Goal: Find specific page/section: Find specific page/section

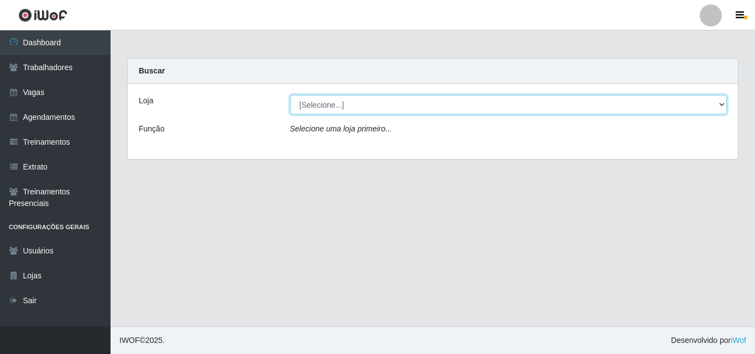
click at [672, 100] on select "[Selecione...] Castelinho Supermercado" at bounding box center [508, 104] width 437 height 19
select select "377"
click at [290, 95] on select "[Selecione...] Castelinho Supermercado" at bounding box center [508, 104] width 437 height 19
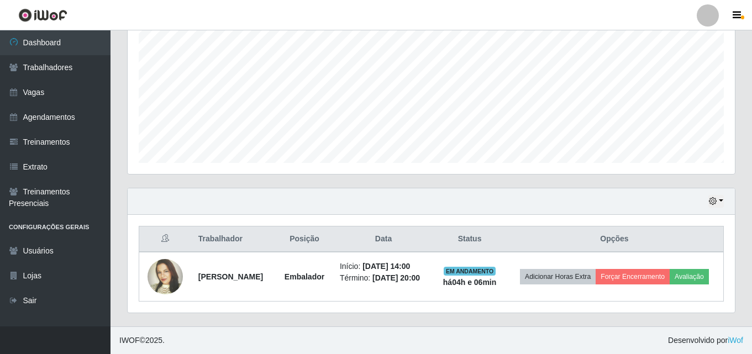
scroll to position [240, 0]
click at [723, 196] on button "button" at bounding box center [715, 201] width 15 height 13
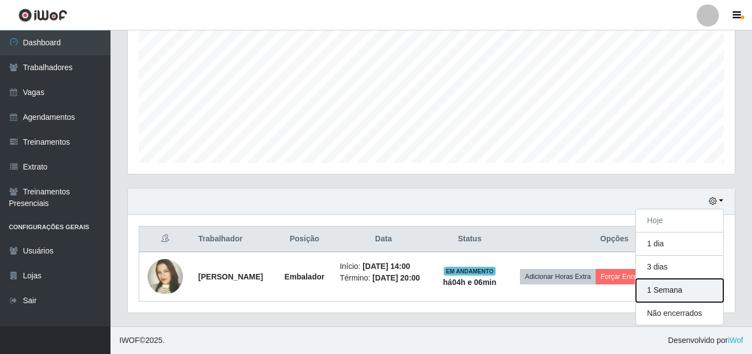
click at [667, 280] on button "1 Semana" at bounding box center [679, 290] width 87 height 23
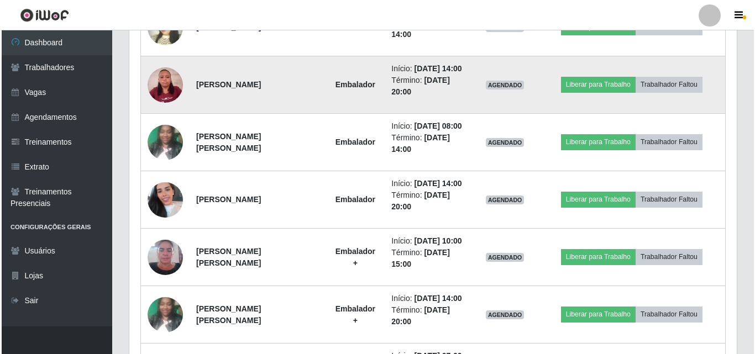
scroll to position [572, 0]
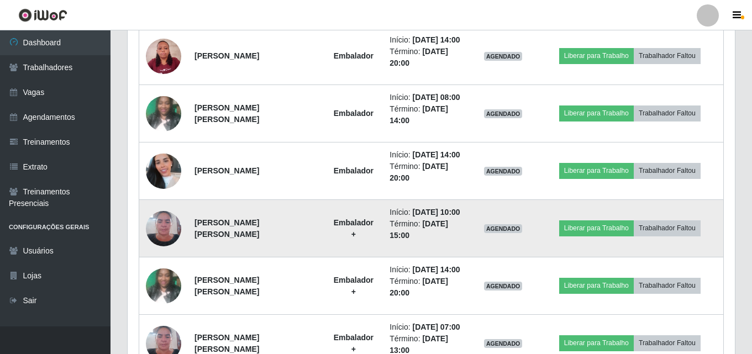
click at [167, 233] on img at bounding box center [163, 228] width 35 height 47
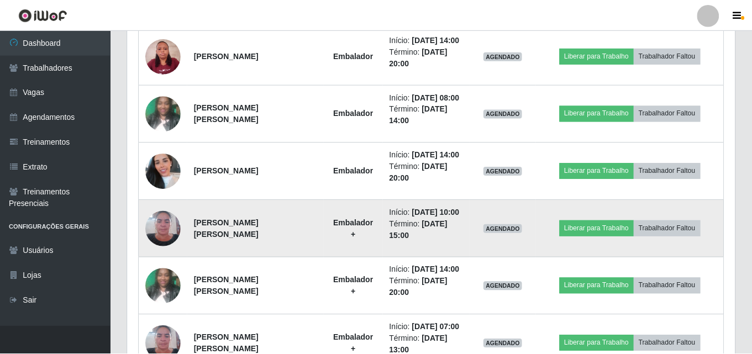
scroll to position [229, 602]
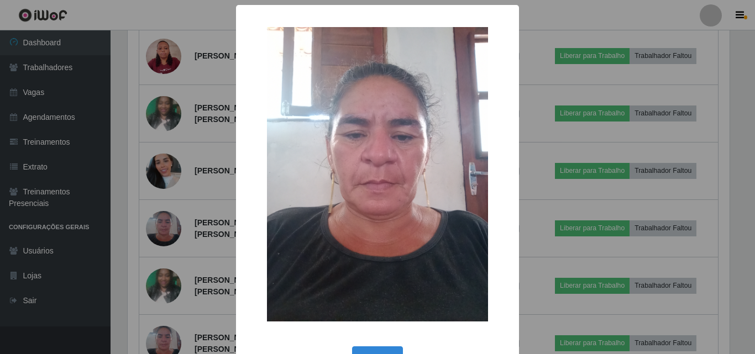
click at [170, 210] on div "× OK Cancel" at bounding box center [377, 177] width 755 height 354
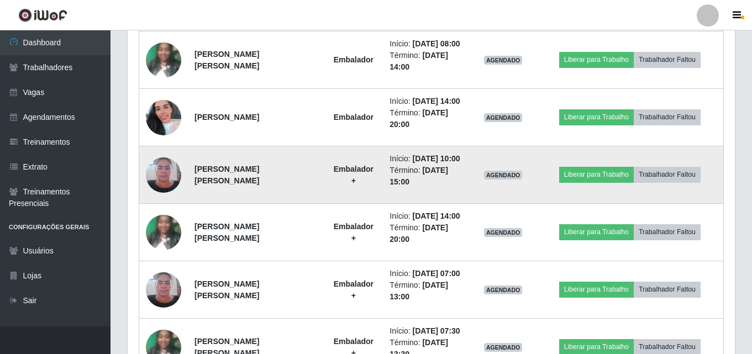
scroll to position [645, 0]
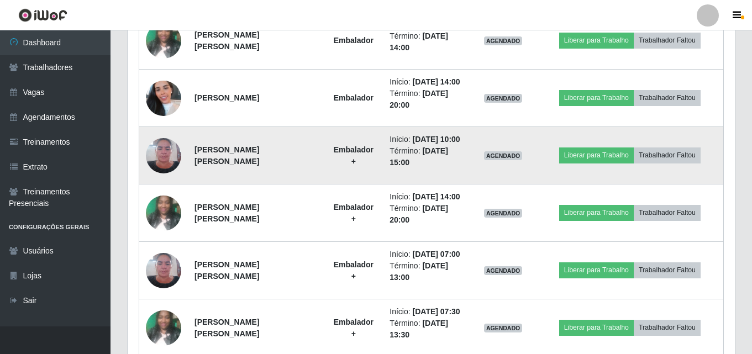
click at [167, 160] on img at bounding box center [163, 155] width 35 height 47
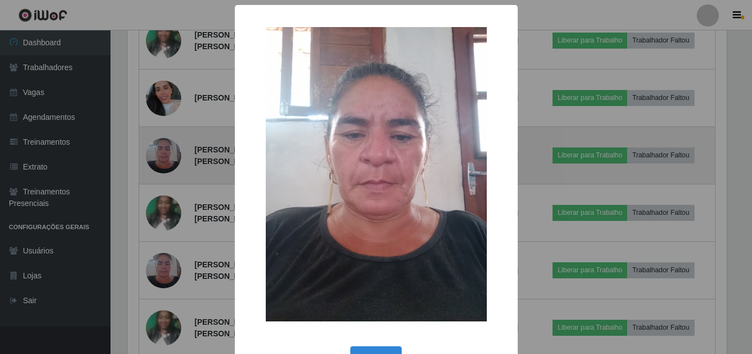
scroll to position [229, 602]
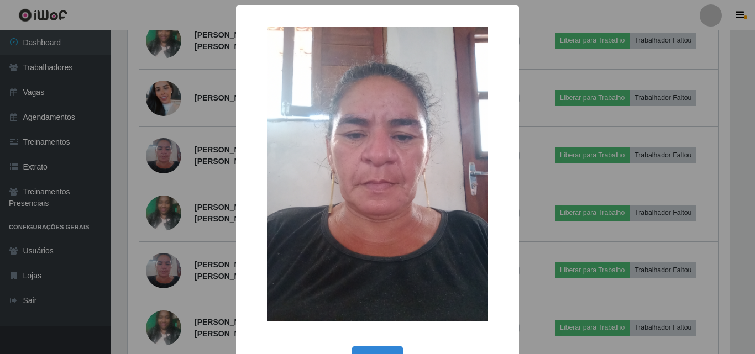
click at [186, 153] on div "× OK Cancel" at bounding box center [377, 177] width 755 height 354
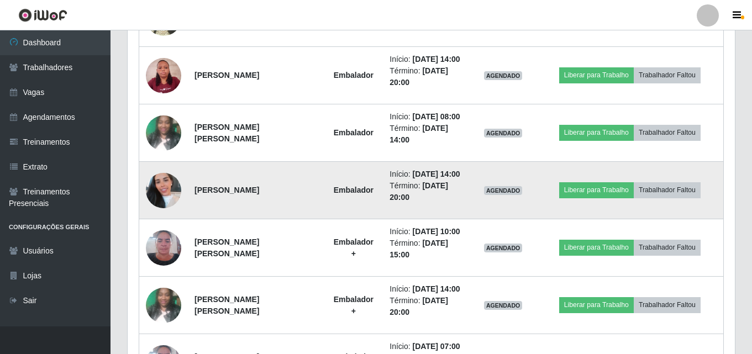
scroll to position [479, 0]
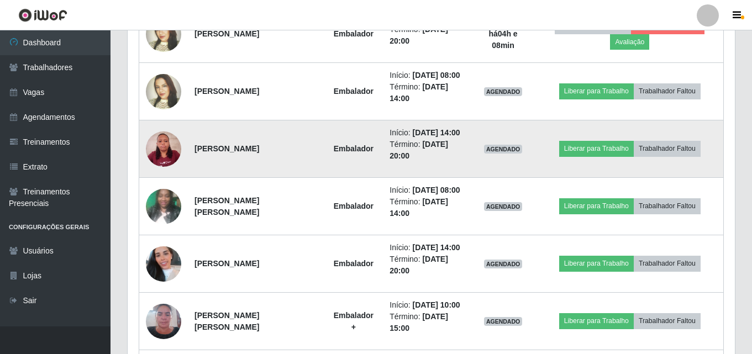
click at [167, 134] on img at bounding box center [163, 148] width 35 height 47
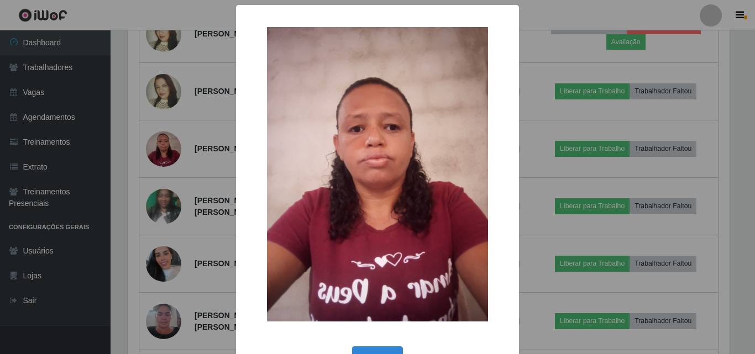
click at [548, 76] on div "× OK Cancel" at bounding box center [377, 177] width 755 height 354
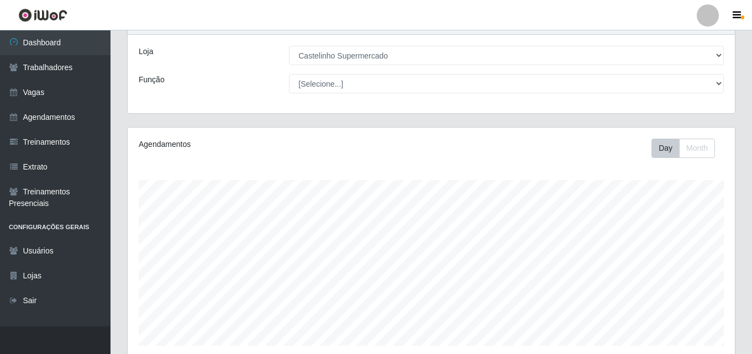
scroll to position [37, 0]
